Goal: Use online tool/utility: Utilize a website feature to perform a specific function

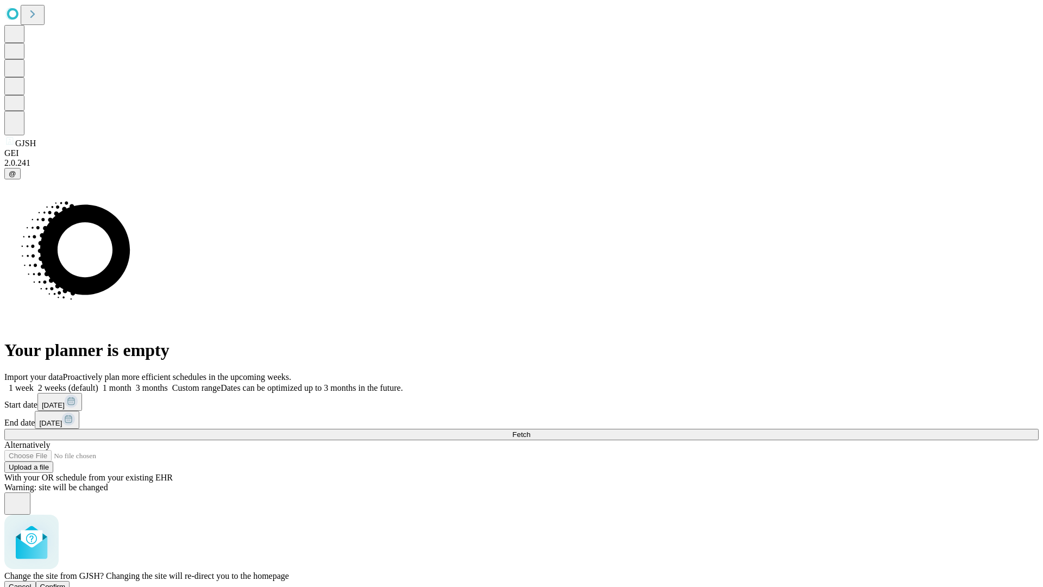
click at [66, 582] on span "Confirm" at bounding box center [53, 586] width 26 height 8
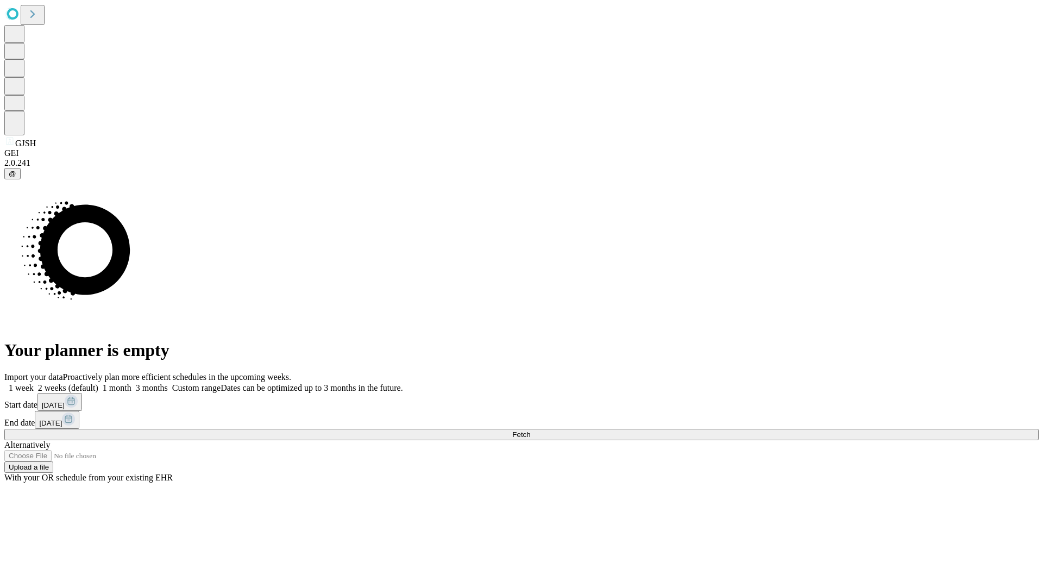
click at [98, 383] on label "2 weeks (default)" at bounding box center [66, 387] width 65 height 9
click at [530, 430] on span "Fetch" at bounding box center [521, 434] width 18 height 8
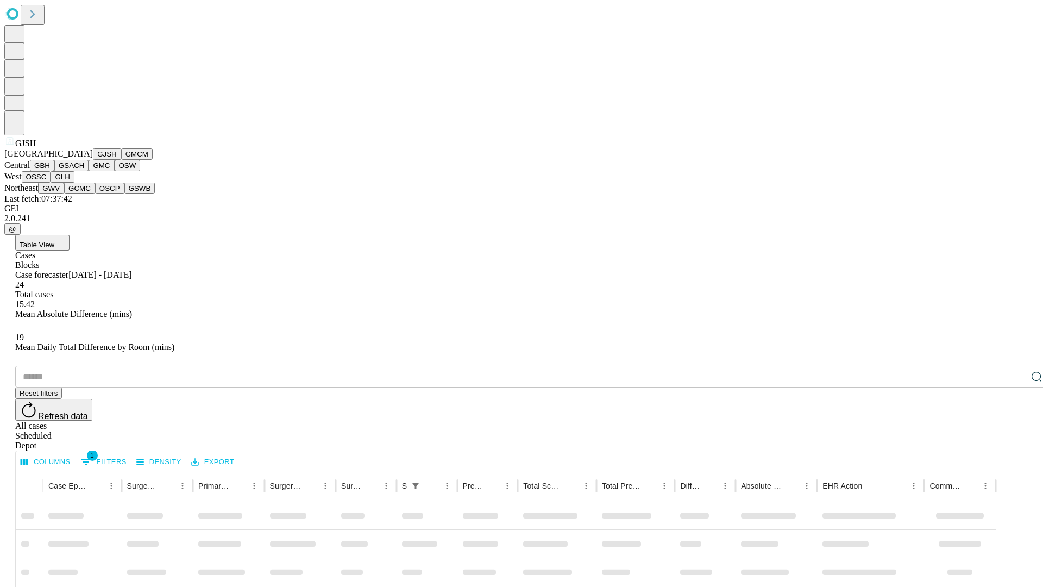
click at [121, 160] on button "GMCM" at bounding box center [137, 153] width 32 height 11
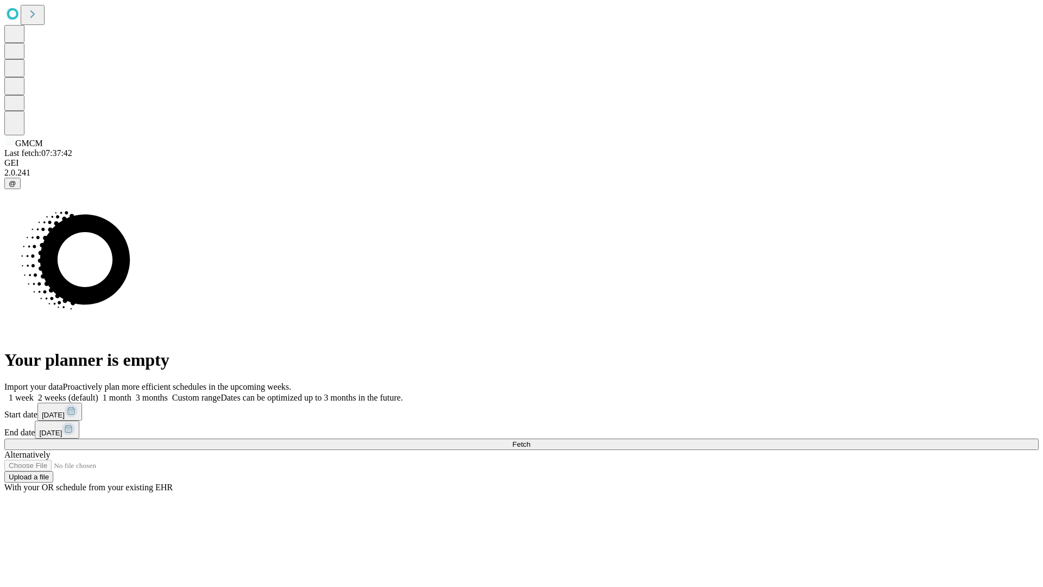
click at [98, 393] on label "2 weeks (default)" at bounding box center [66, 397] width 65 height 9
click at [530, 440] on span "Fetch" at bounding box center [521, 444] width 18 height 8
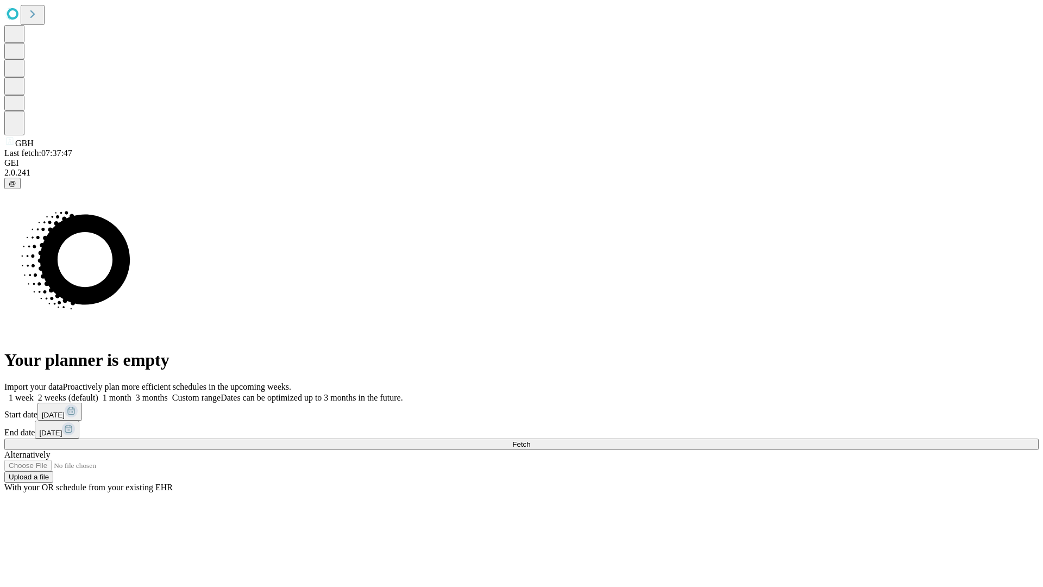
click at [98, 393] on label "2 weeks (default)" at bounding box center [66, 397] width 65 height 9
click at [530, 440] on span "Fetch" at bounding box center [521, 444] width 18 height 8
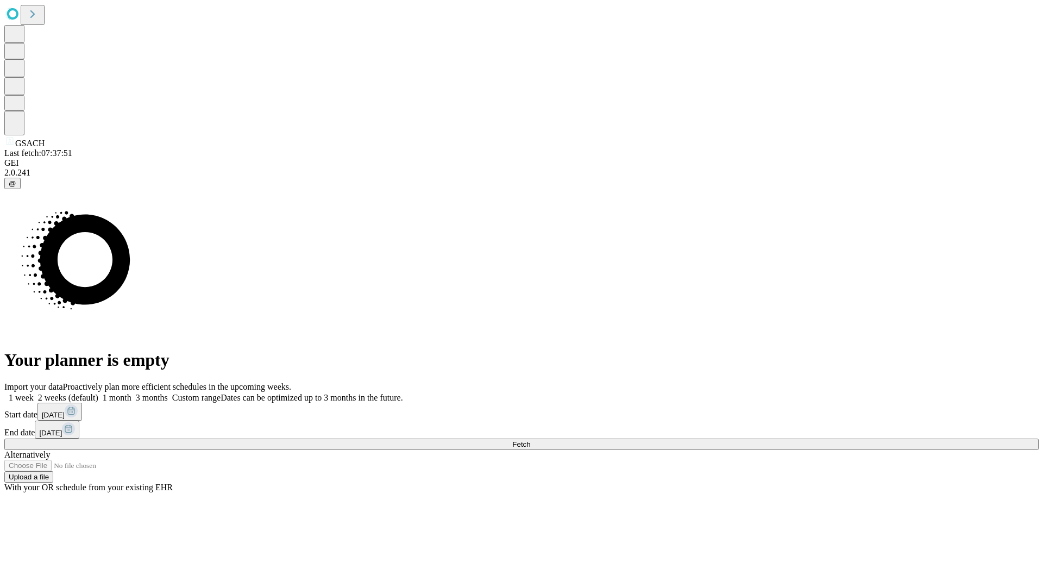
click at [98, 393] on label "2 weeks (default)" at bounding box center [66, 397] width 65 height 9
click at [530, 440] on span "Fetch" at bounding box center [521, 444] width 18 height 8
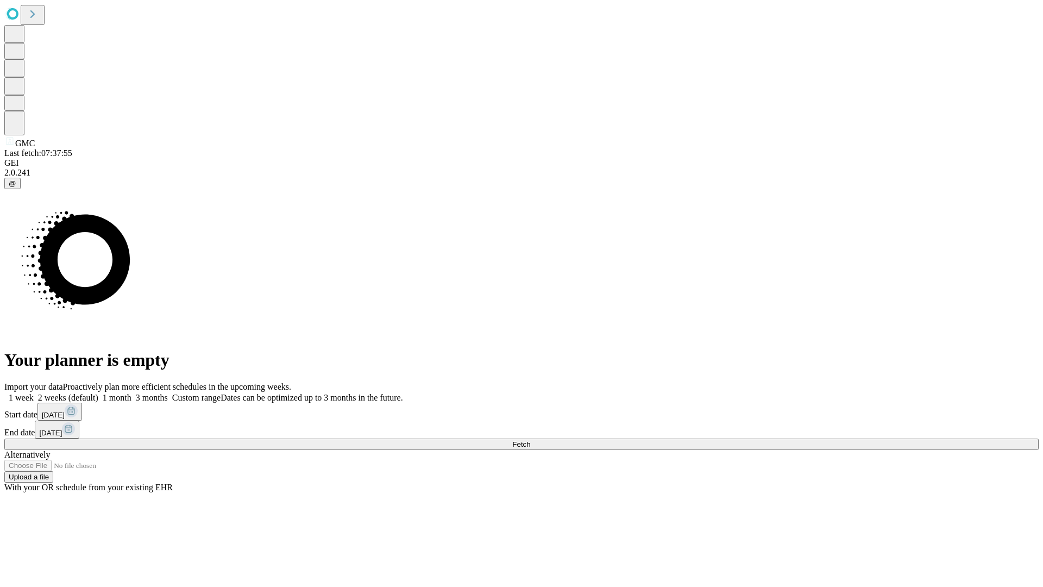
click at [98, 393] on label "2 weeks (default)" at bounding box center [66, 397] width 65 height 9
click at [530, 440] on span "Fetch" at bounding box center [521, 444] width 18 height 8
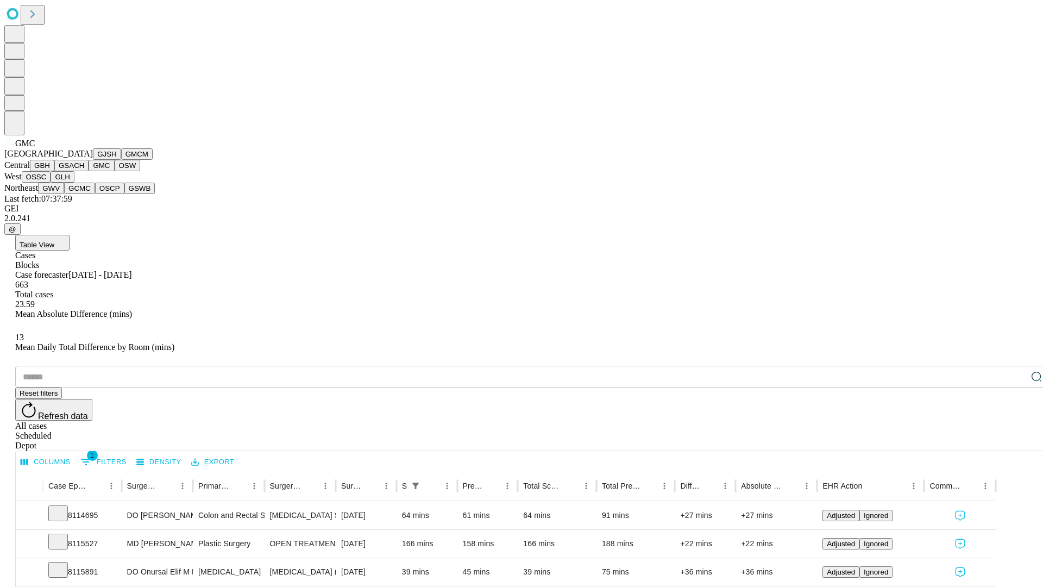
click at [115, 171] on button "OSW" at bounding box center [128, 165] width 26 height 11
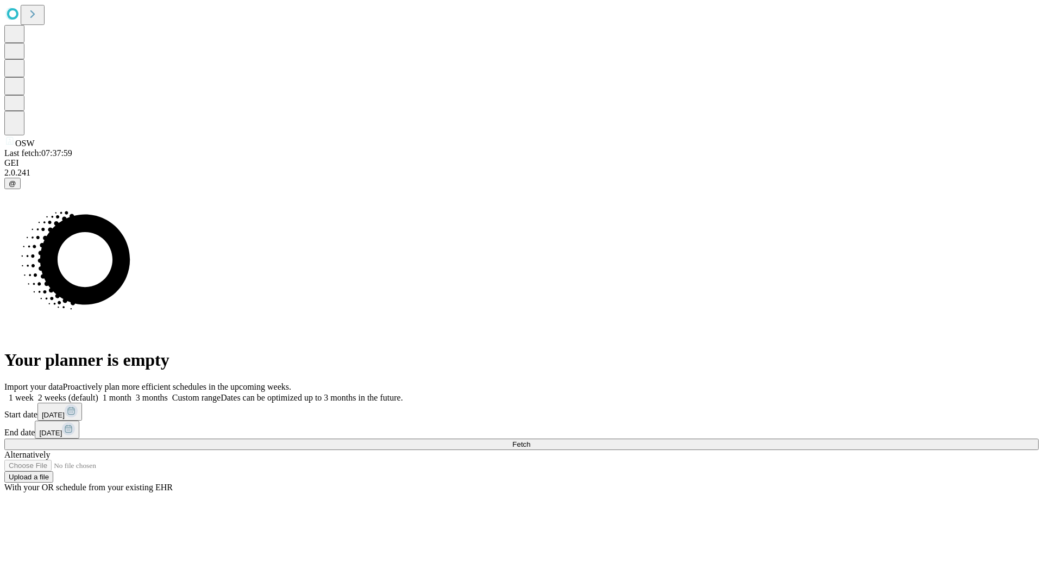
click at [98, 393] on label "2 weeks (default)" at bounding box center [66, 397] width 65 height 9
click at [530, 440] on span "Fetch" at bounding box center [521, 444] width 18 height 8
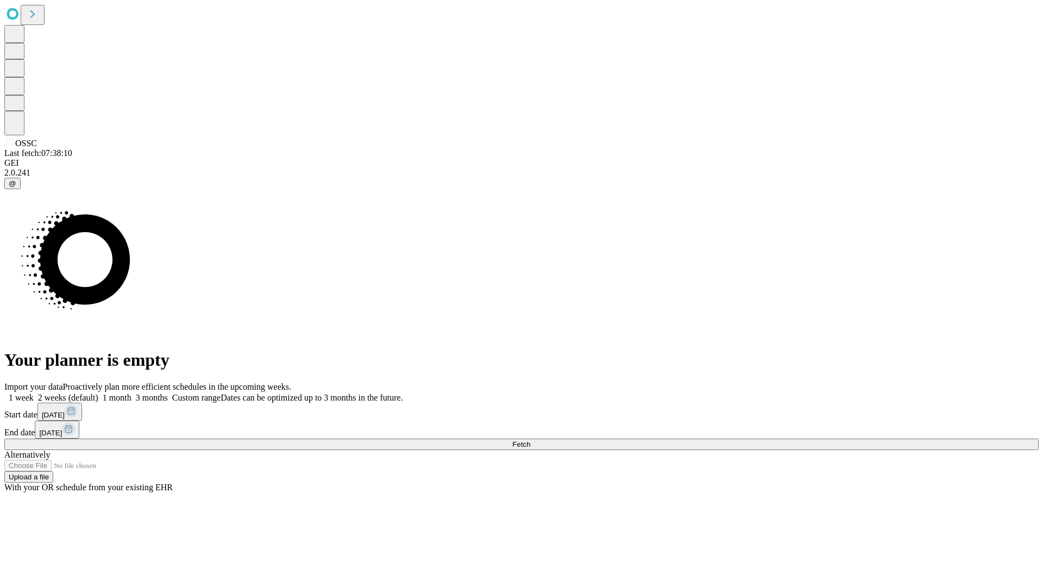
click at [98, 393] on label "2 weeks (default)" at bounding box center [66, 397] width 65 height 9
click at [530, 440] on span "Fetch" at bounding box center [521, 444] width 18 height 8
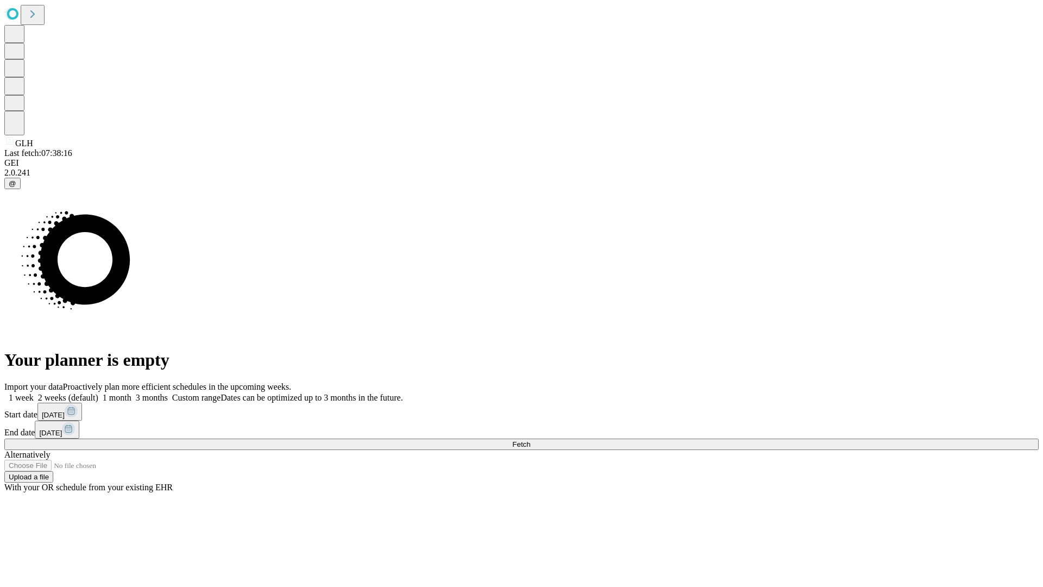
click at [98, 393] on label "2 weeks (default)" at bounding box center [66, 397] width 65 height 9
click at [530, 440] on span "Fetch" at bounding box center [521, 444] width 18 height 8
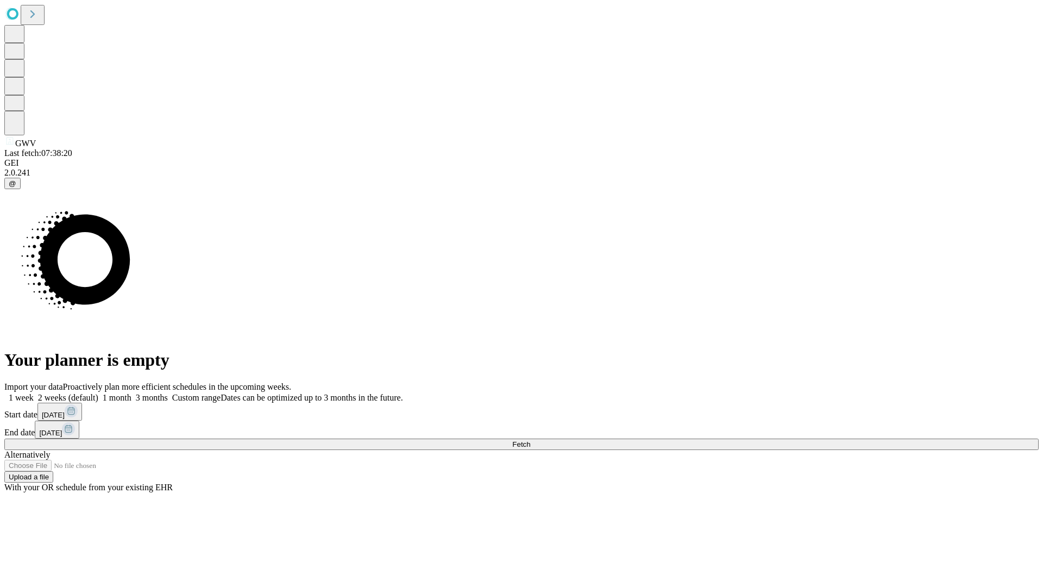
click at [98, 393] on label "2 weeks (default)" at bounding box center [66, 397] width 65 height 9
click at [530, 440] on span "Fetch" at bounding box center [521, 444] width 18 height 8
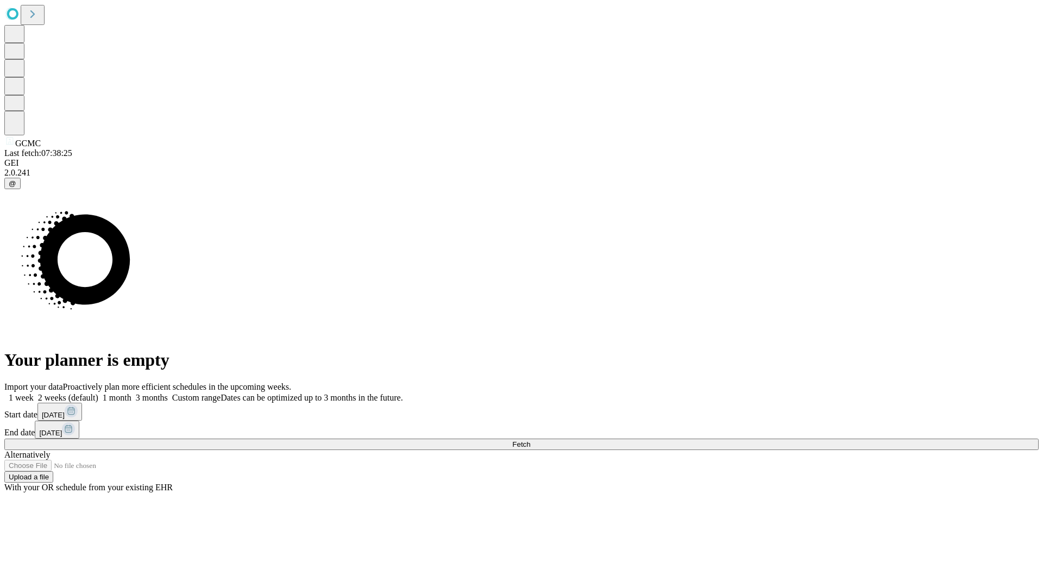
click at [98, 393] on label "2 weeks (default)" at bounding box center [66, 397] width 65 height 9
click at [530, 440] on span "Fetch" at bounding box center [521, 444] width 18 height 8
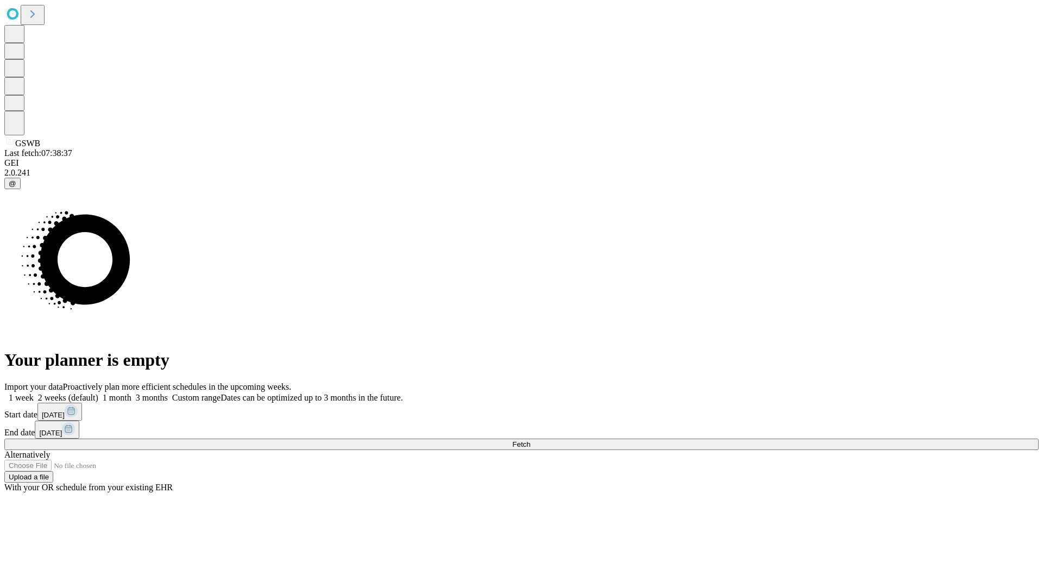
click at [98, 393] on label "2 weeks (default)" at bounding box center [66, 397] width 65 height 9
click at [530, 440] on span "Fetch" at bounding box center [521, 444] width 18 height 8
